Goal: Information Seeking & Learning: Learn about a topic

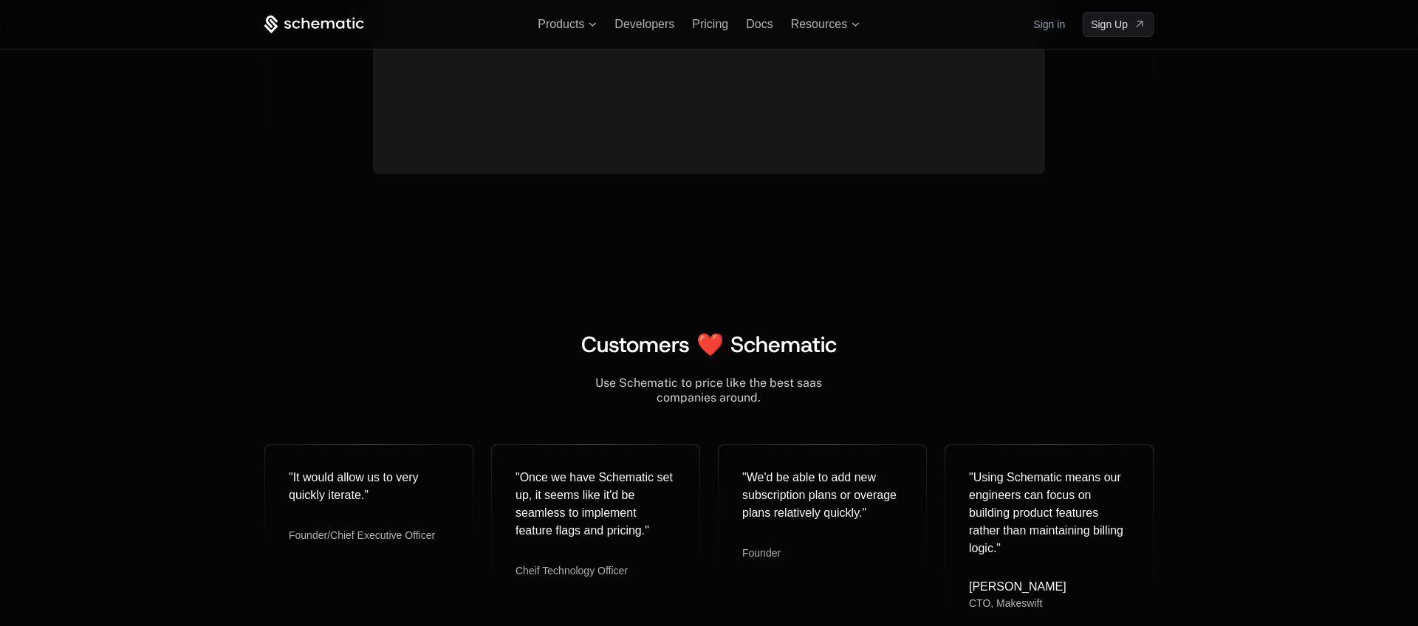
scroll to position [5220, 0]
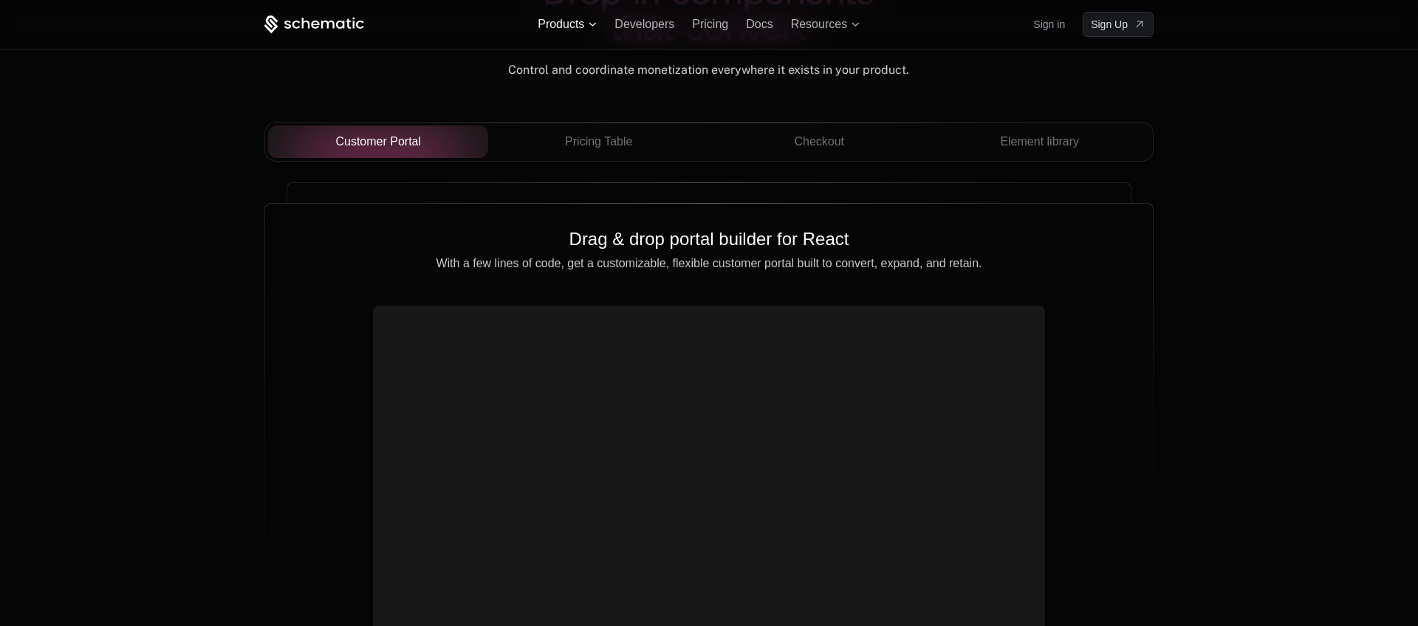
click at [582, 20] on span "Products" at bounding box center [561, 24] width 47 height 13
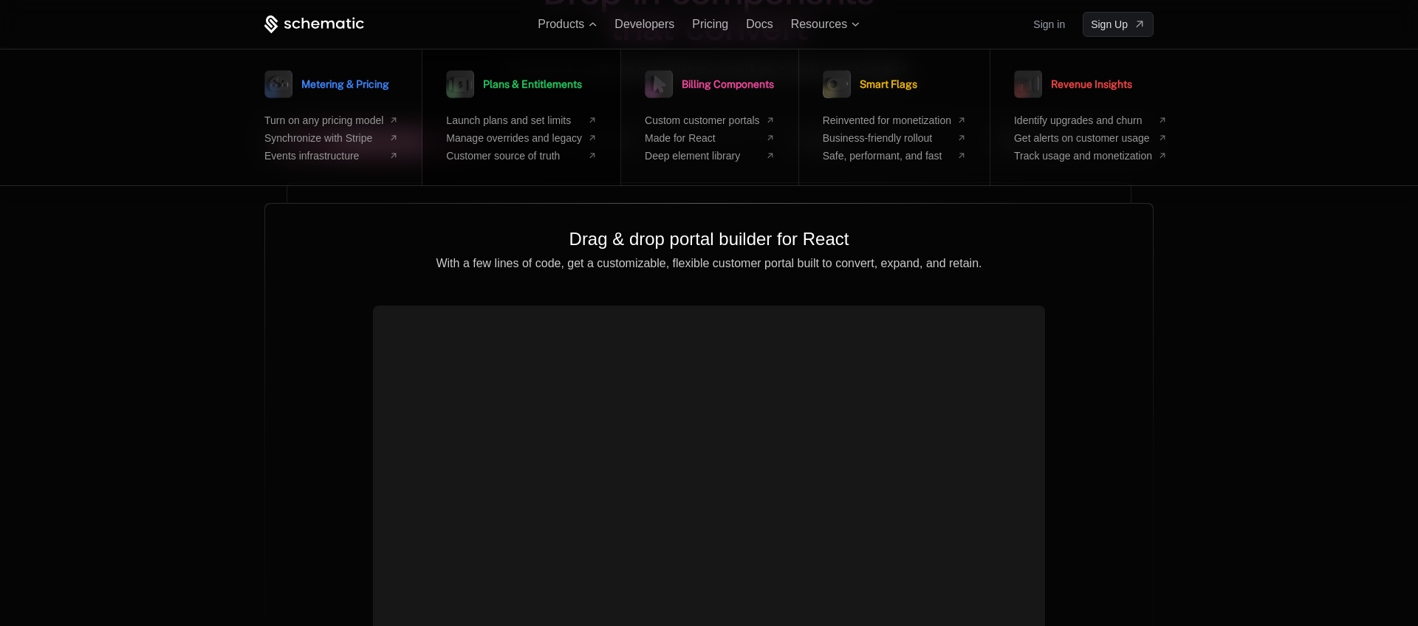
click at [498, 94] on link "Plans & Entitlements" at bounding box center [514, 84] width 136 height 37
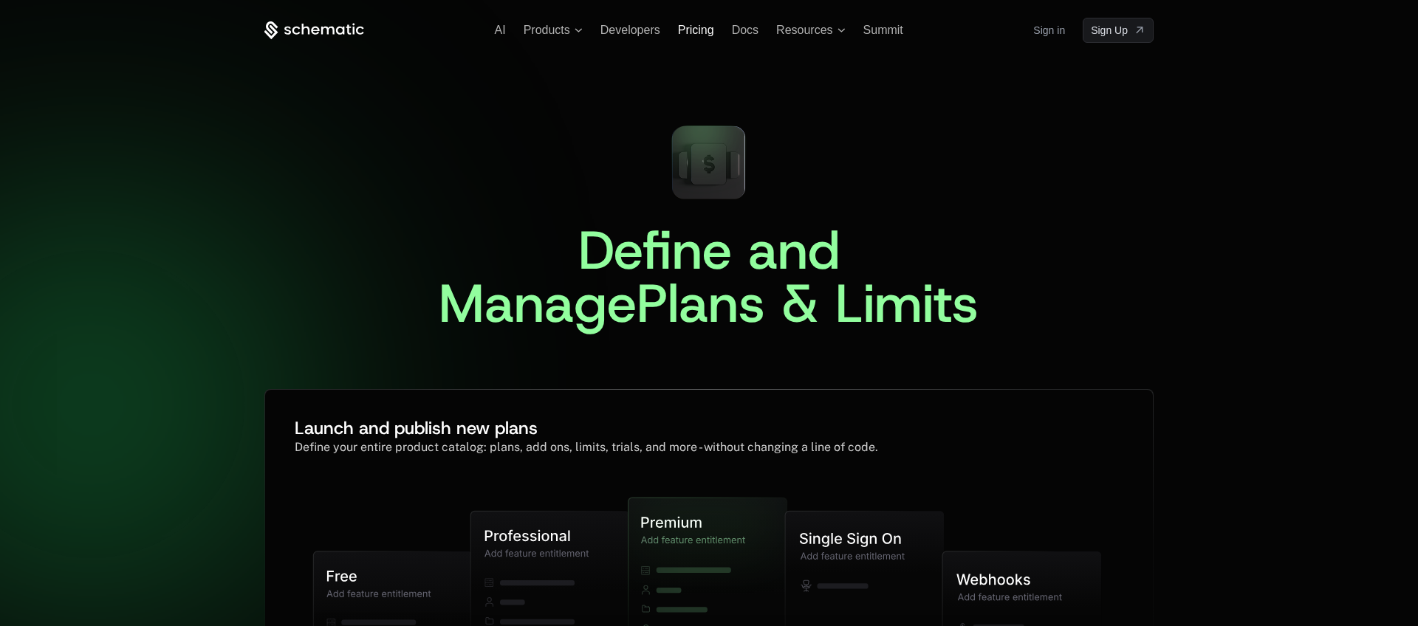
click at [711, 32] on span "Pricing" at bounding box center [696, 30] width 36 height 13
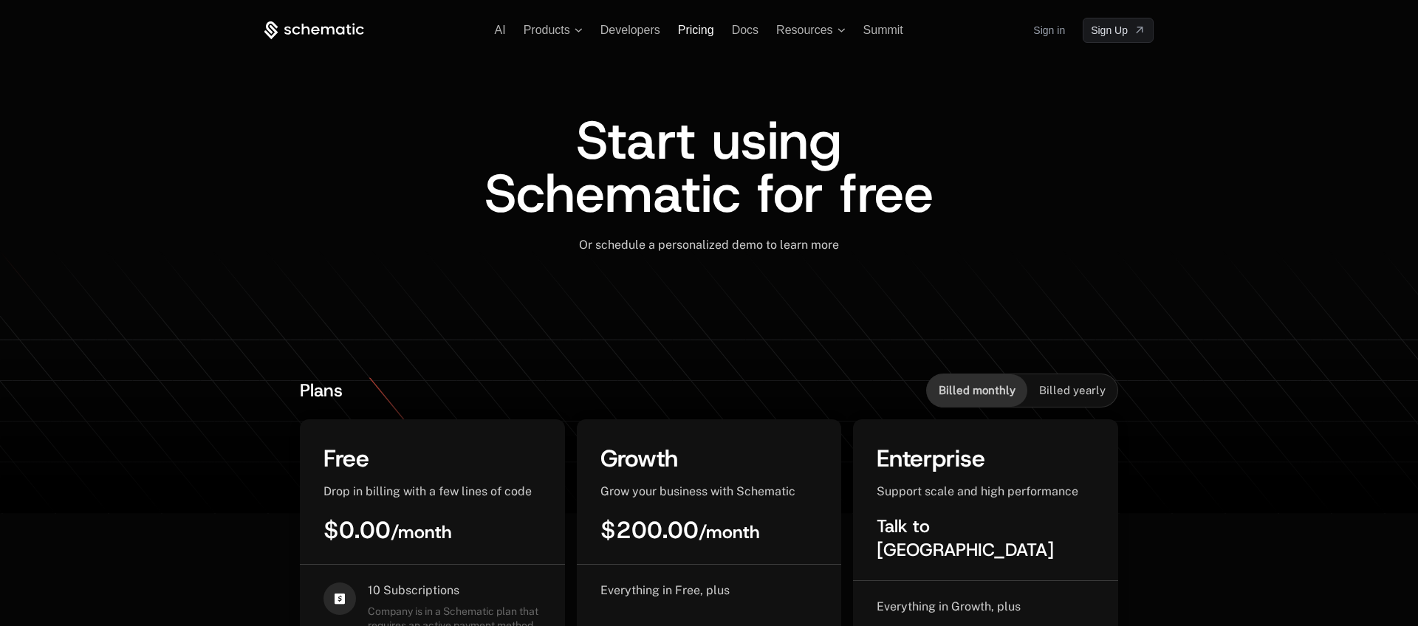
click at [710, 33] on span "Pricing" at bounding box center [696, 30] width 36 height 13
click at [741, 34] on span "Docs" at bounding box center [745, 30] width 27 height 13
